Goal: Obtain resource: Obtain resource

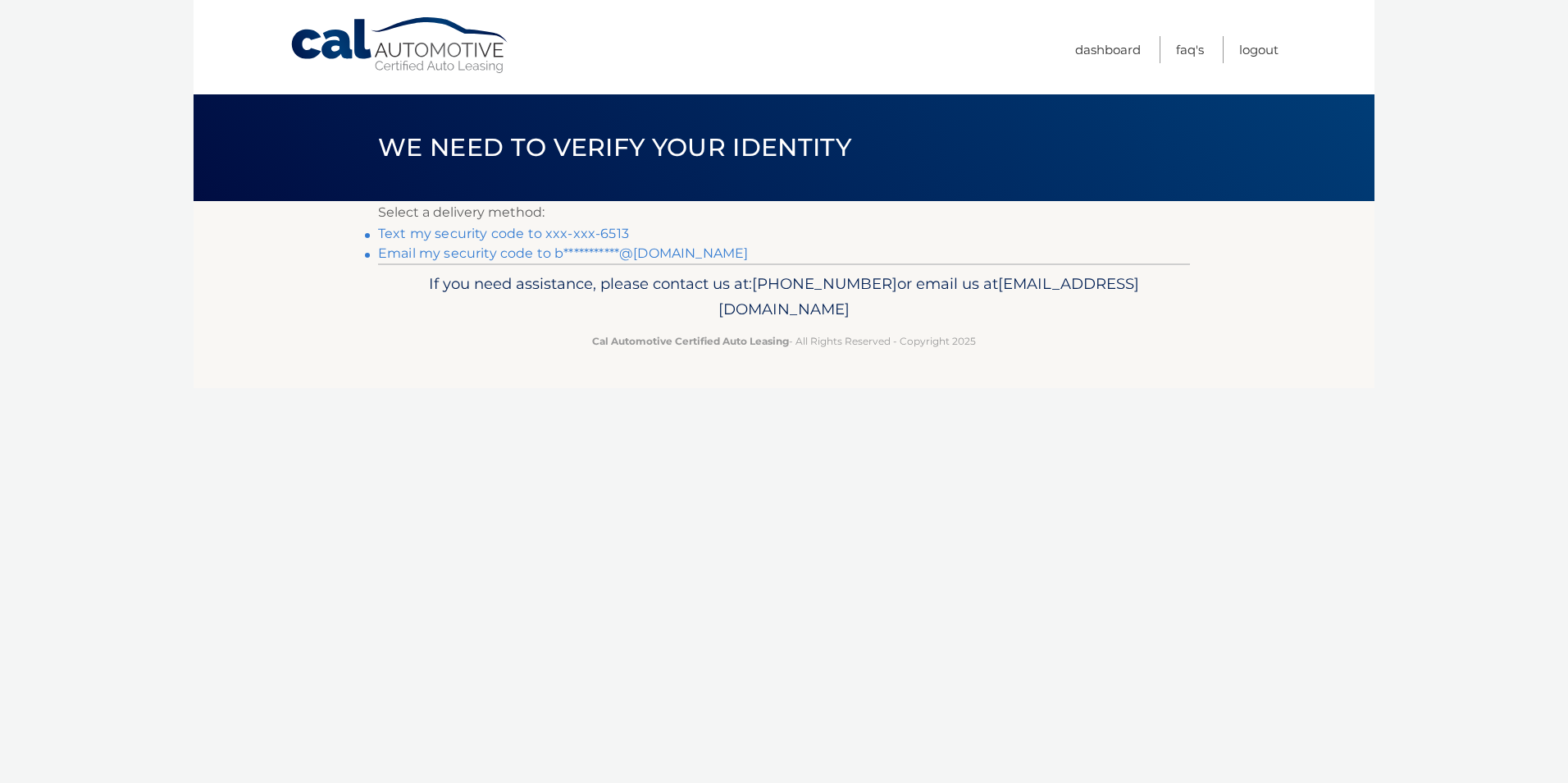
click at [509, 234] on link "Text my security code to xxx-xxx-6513" at bounding box center [503, 233] width 251 height 16
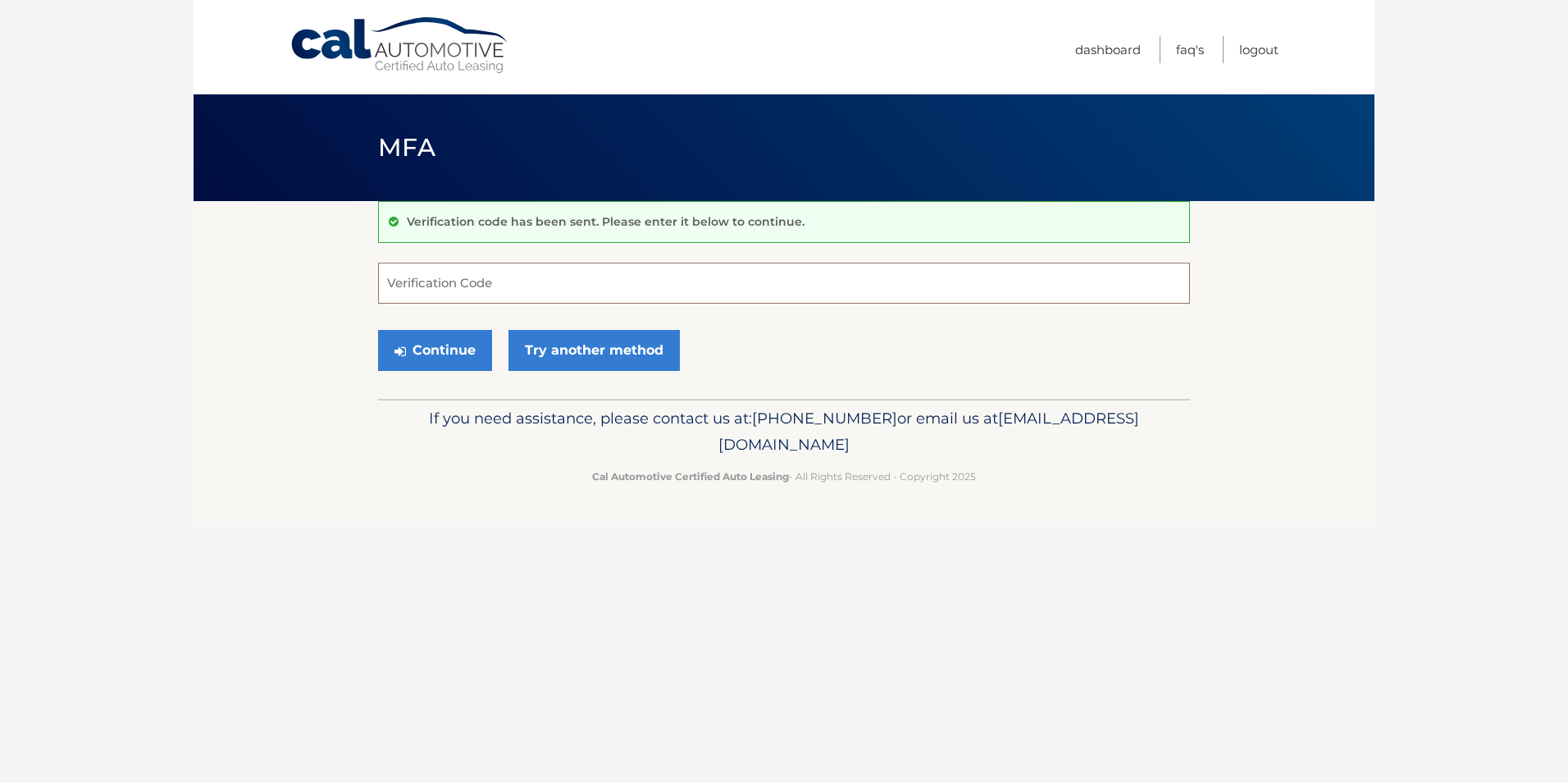
click at [445, 279] on input "Verification Code" at bounding box center [784, 283] width 812 height 41
type input "921759"
click at [378, 330] on button "Continue" at bounding box center [435, 351] width 114 height 41
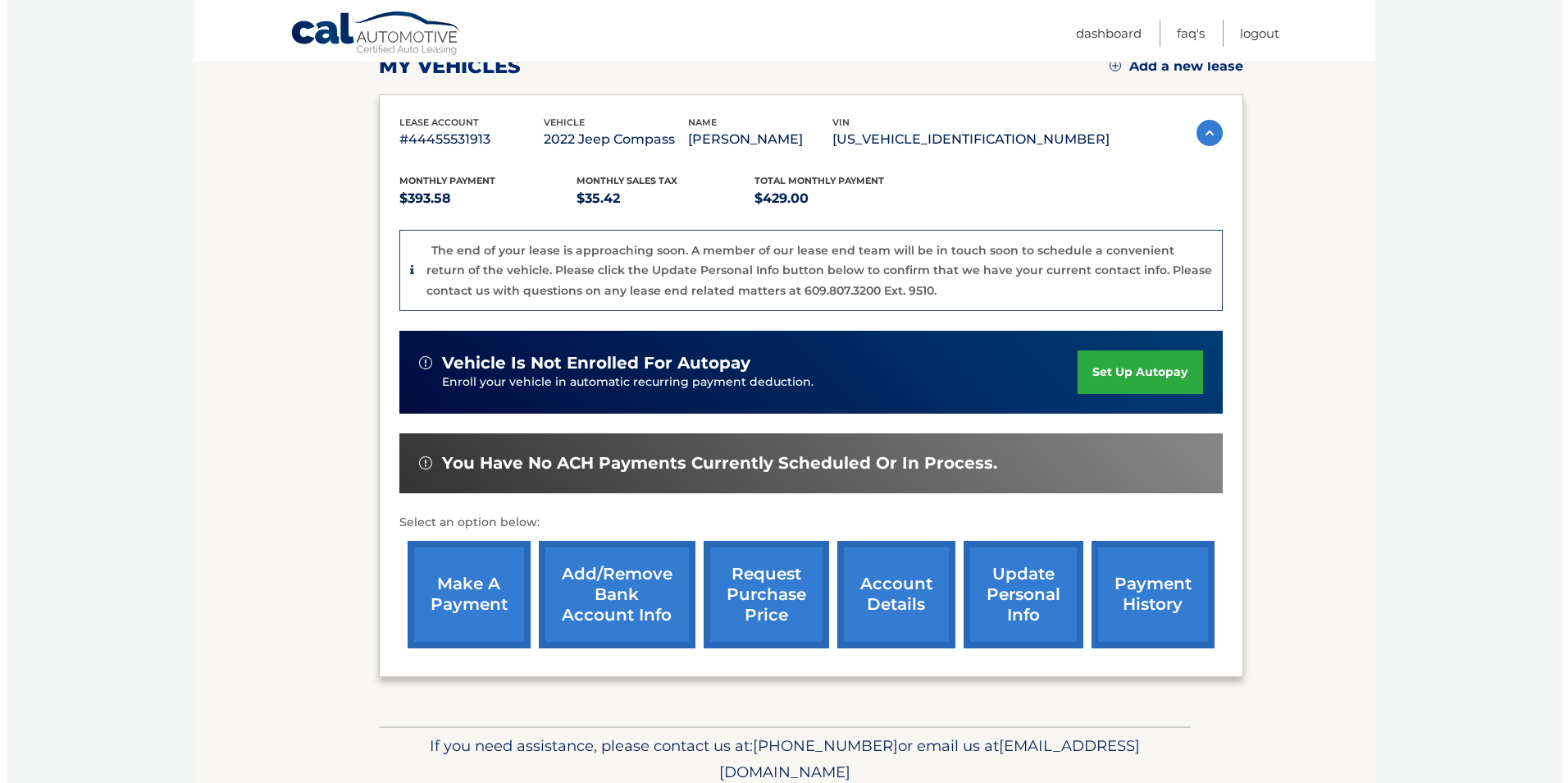
scroll to position [247, 0]
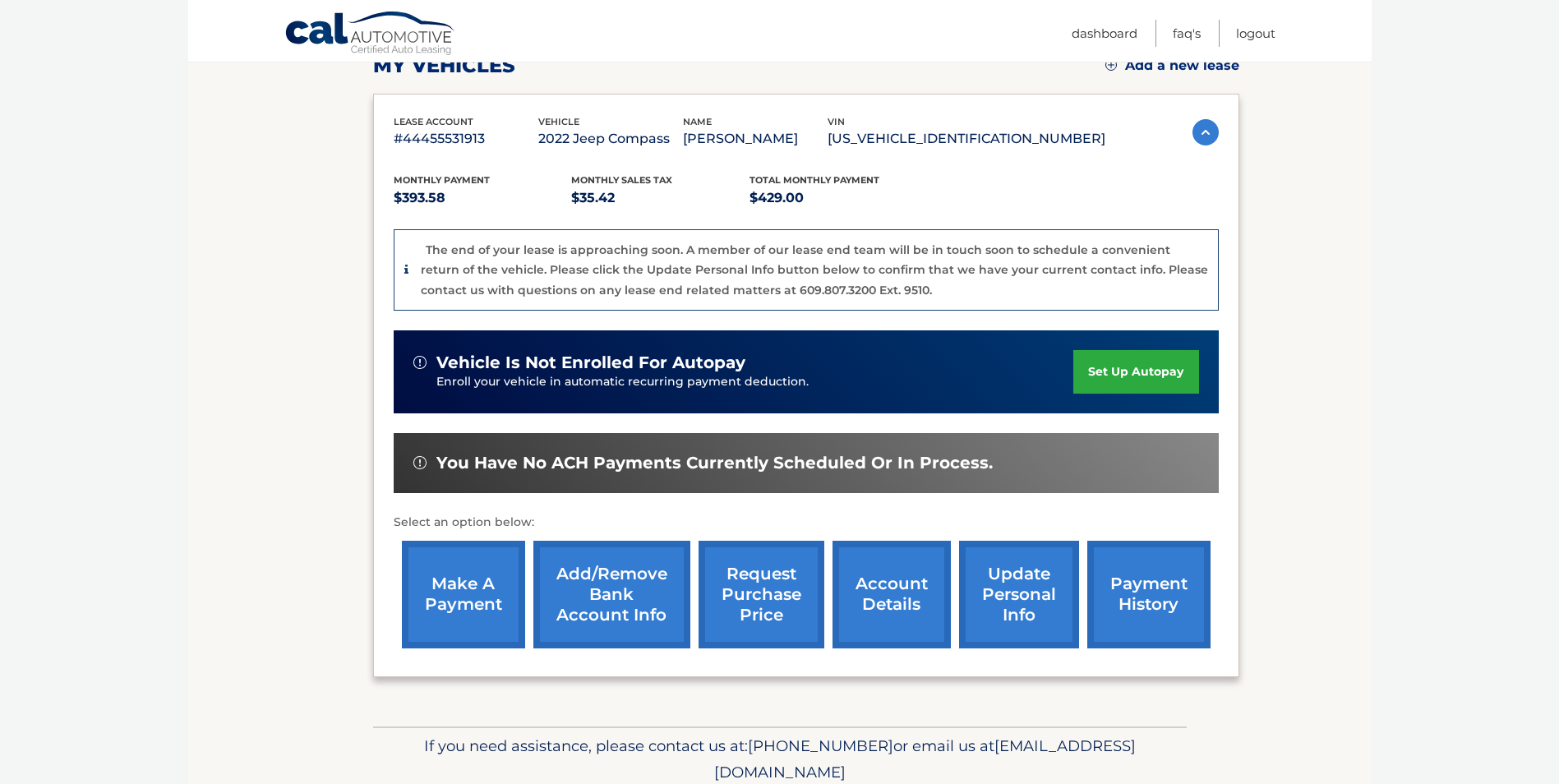
click at [770, 607] on link "request purchase price" at bounding box center [761, 595] width 125 height 107
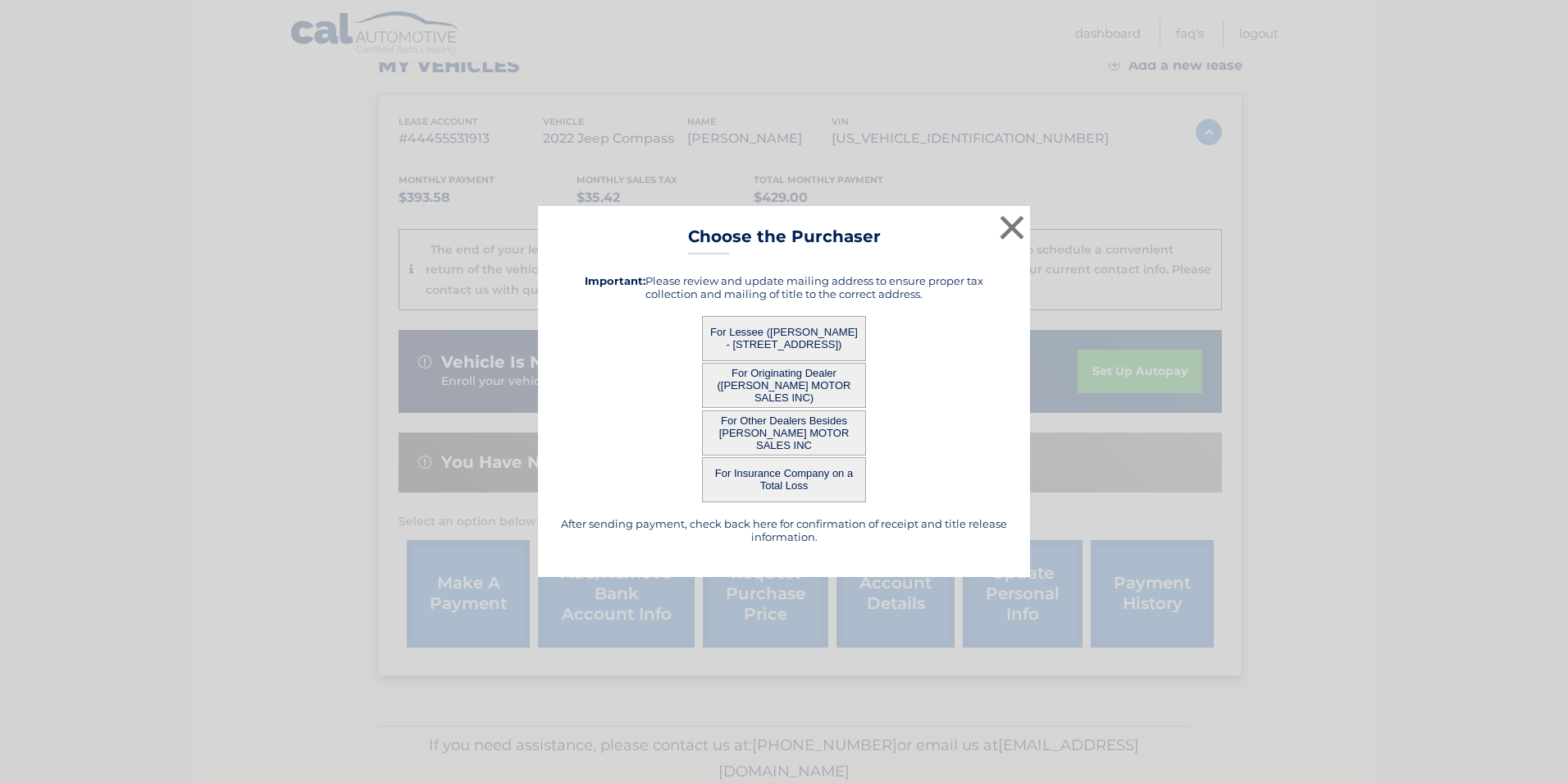
click at [823, 342] on button "For Lessee ([PERSON_NAME] - [STREET_ADDRESS])" at bounding box center [784, 339] width 164 height 45
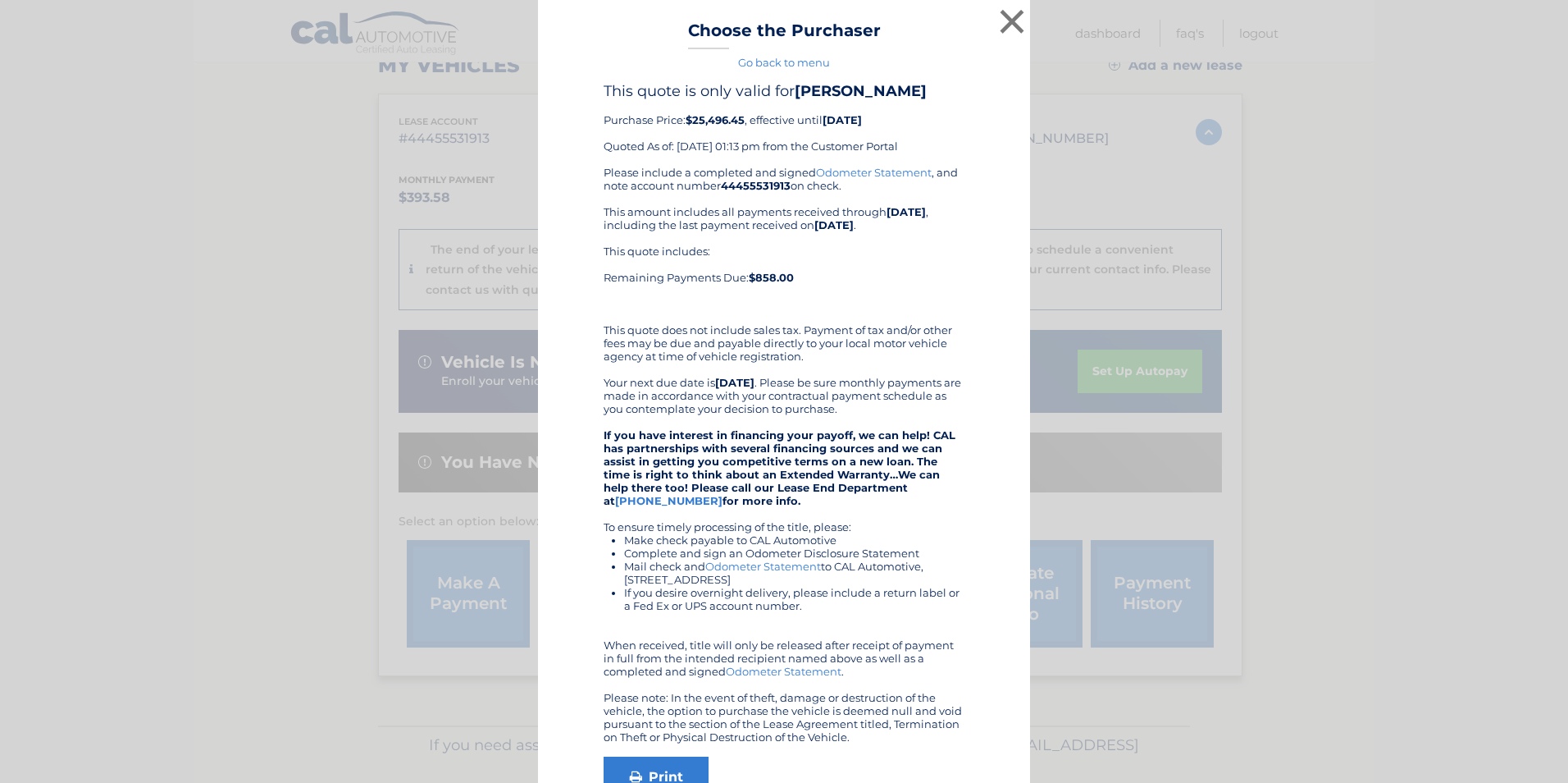
scroll to position [82, 0]
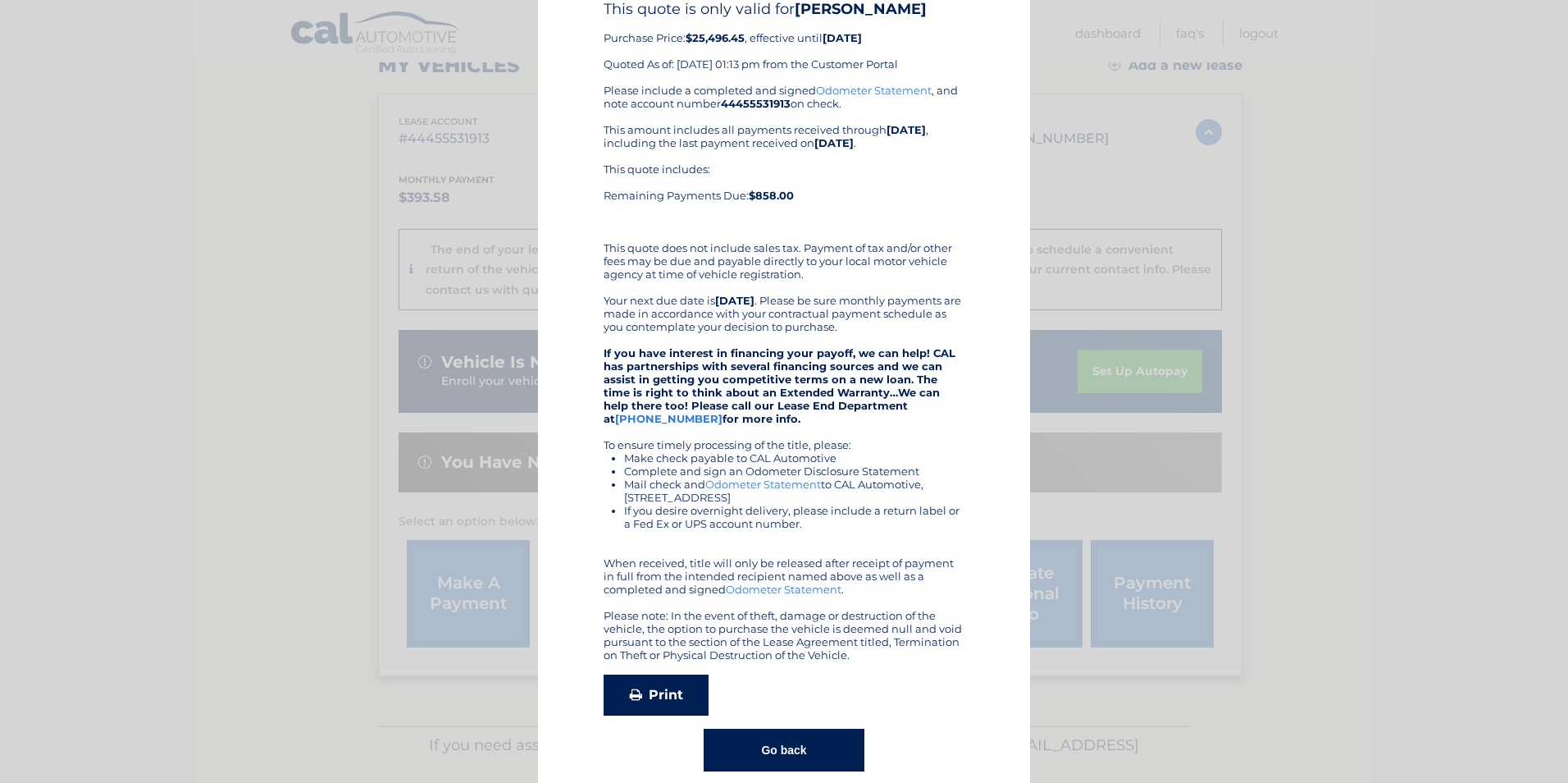
click at [630, 697] on icon at bounding box center [636, 695] width 12 height 13
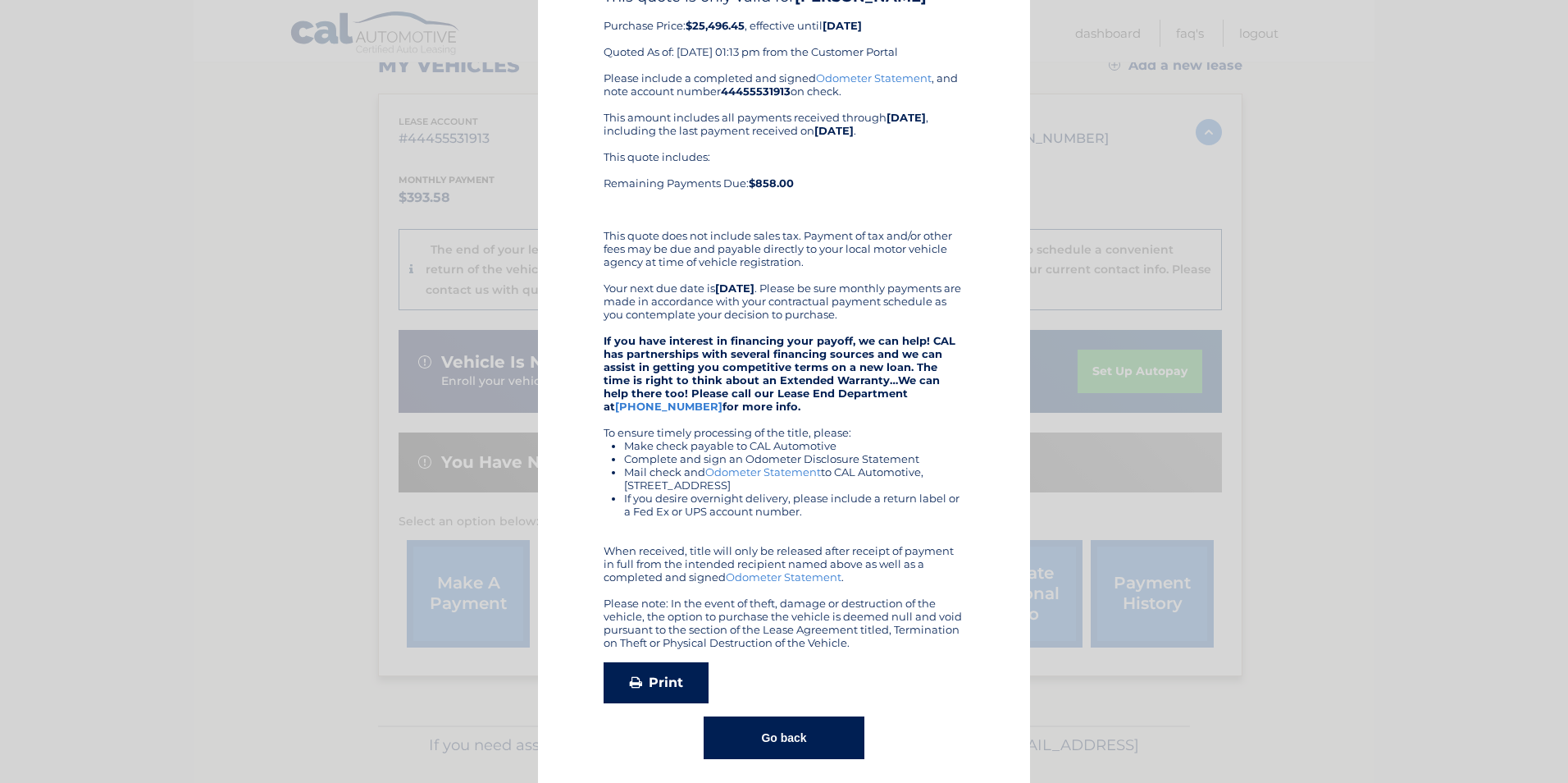
scroll to position [104, 0]
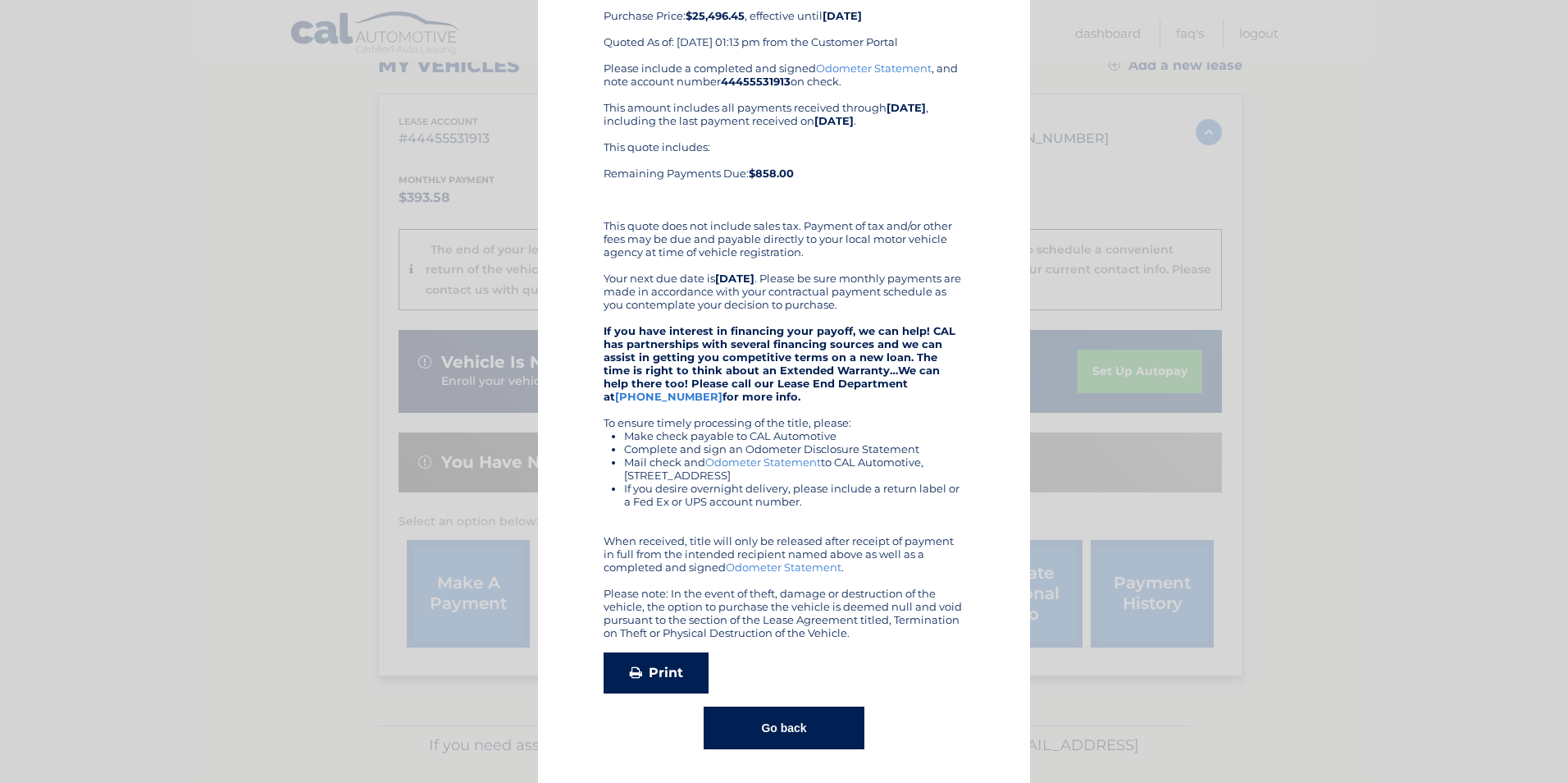
click at [655, 668] on link "Print" at bounding box center [657, 673] width 105 height 41
click at [749, 718] on button "Go back" at bounding box center [784, 727] width 160 height 42
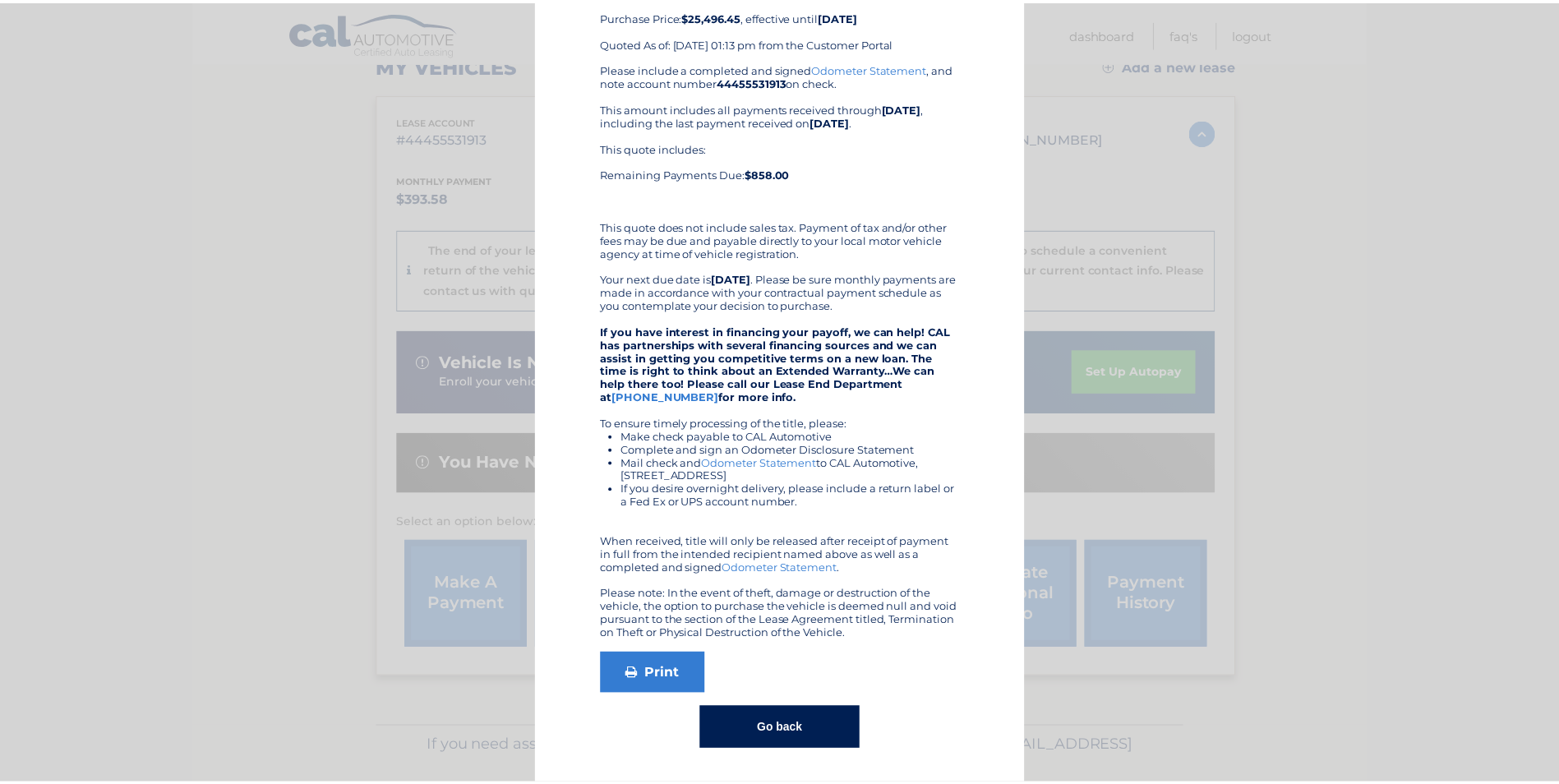
scroll to position [0, 0]
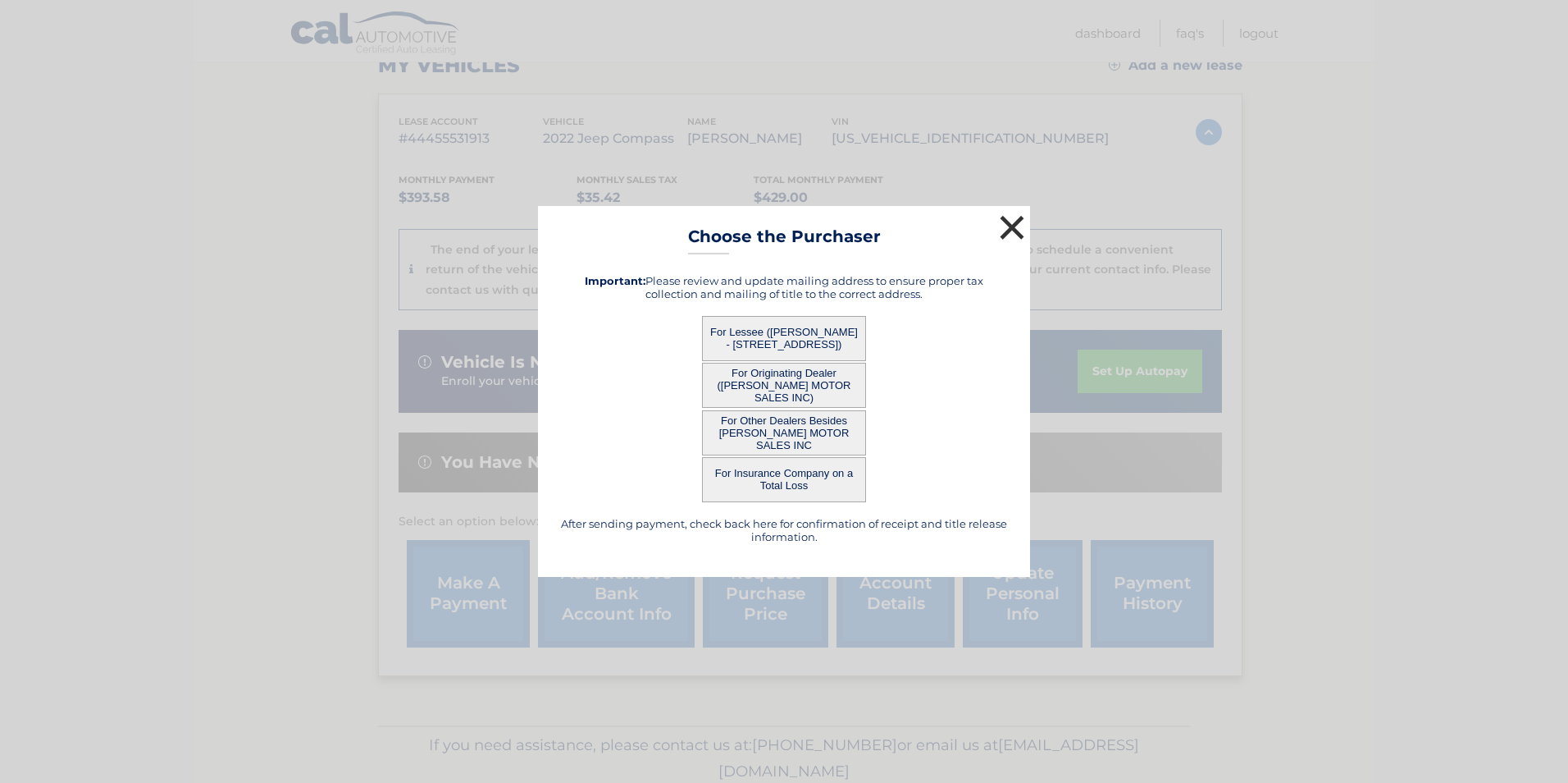
click at [1017, 224] on button "×" at bounding box center [1012, 227] width 33 height 33
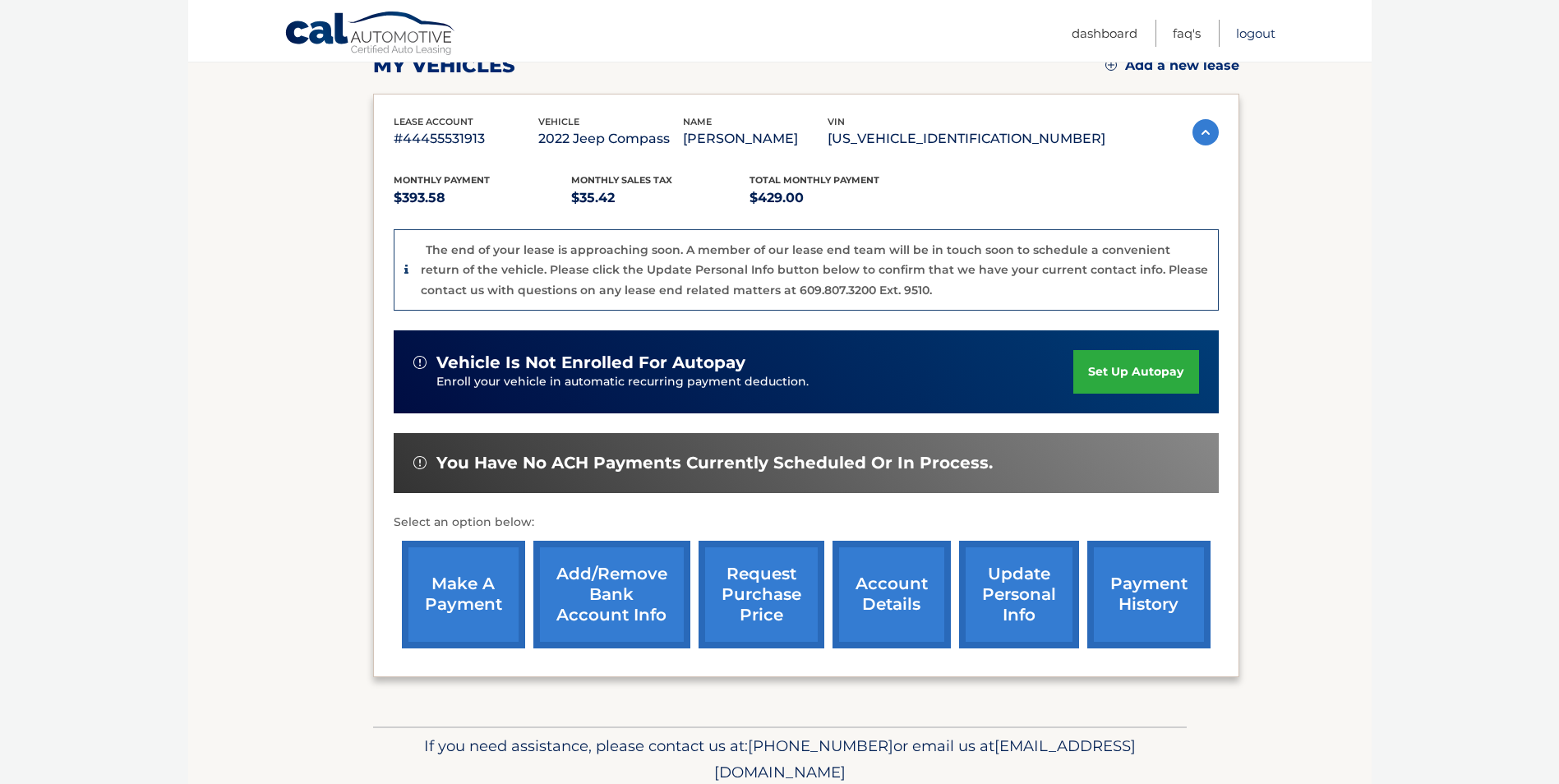
click at [1261, 39] on link "Logout" at bounding box center [1255, 33] width 40 height 27
